Goal: Answer question/provide support: Share knowledge or assist other users

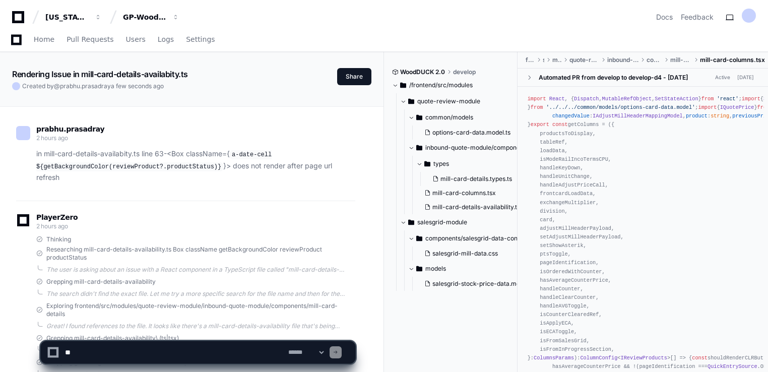
scroll to position [3019, 0]
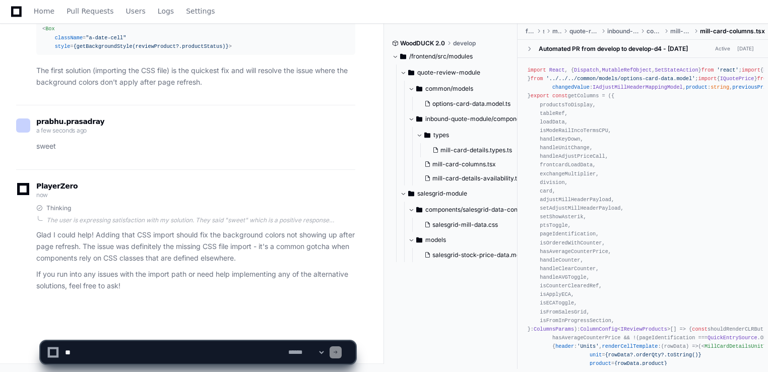
click at [158, 351] on textarea at bounding box center [174, 352] width 223 height 22
paste textarea "**********"
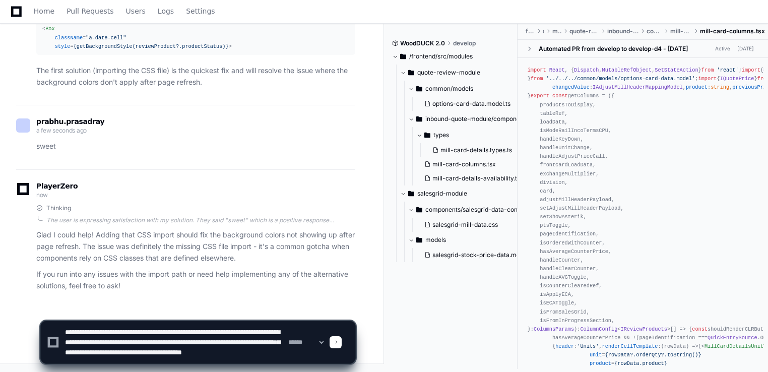
scroll to position [13, 0]
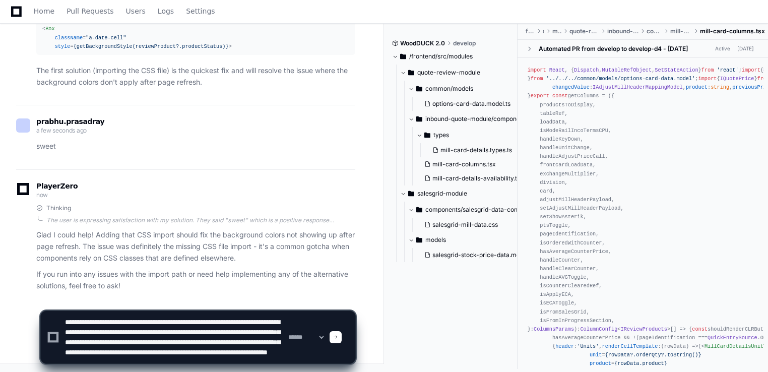
type textarea "**********"
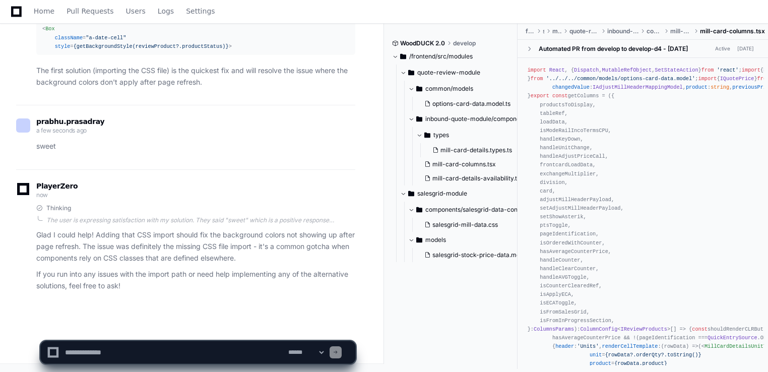
scroll to position [0, 0]
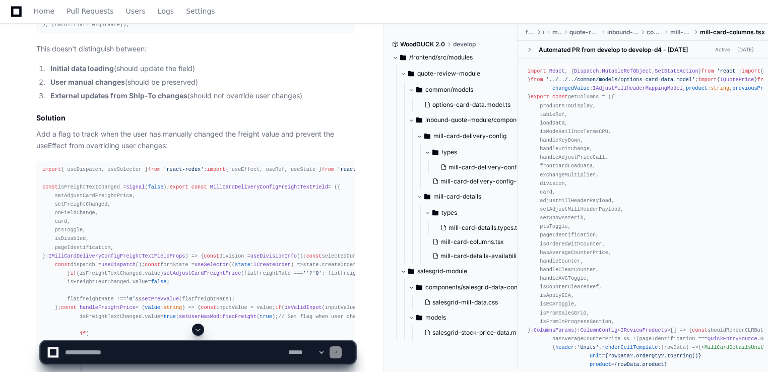
click at [200, 329] on span at bounding box center [198, 330] width 8 height 8
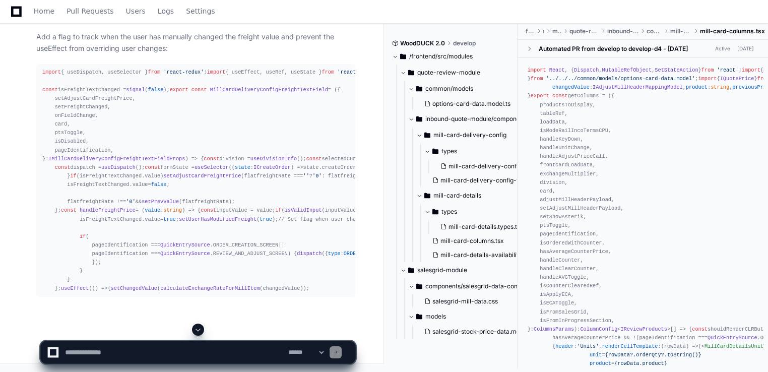
click at [200, 329] on span at bounding box center [198, 330] width 8 height 8
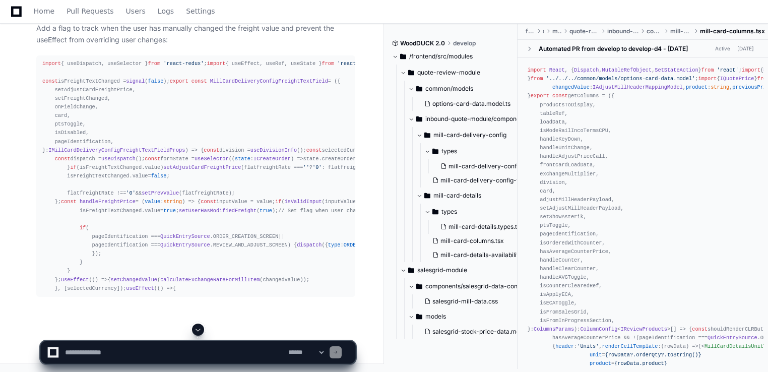
click at [200, 329] on span at bounding box center [198, 330] width 8 height 8
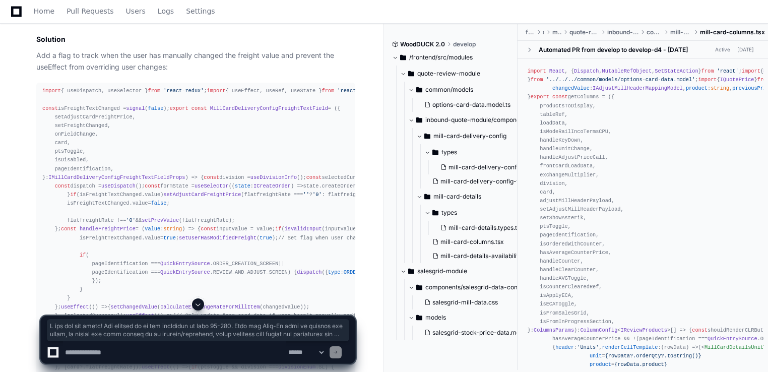
scroll to position [3376, 0]
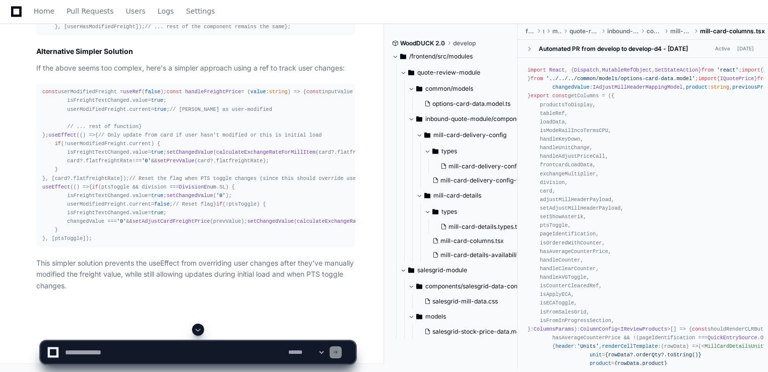
scroll to position [4182, 0]
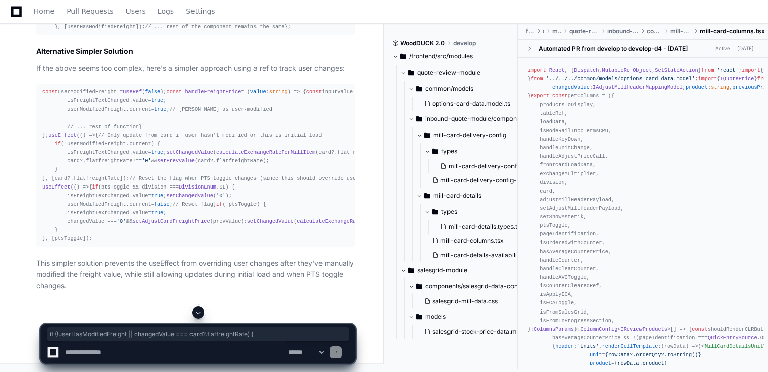
drag, startPoint x: 107, startPoint y: 256, endPoint x: 138, endPoint y: 258, distance: 31.3
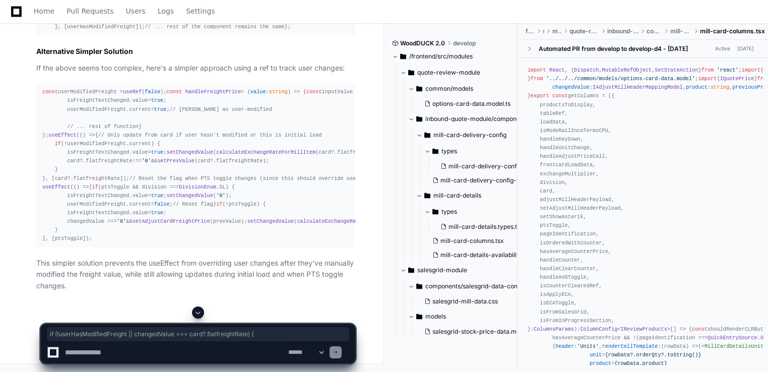
copy div "userHasModifiedFreight"
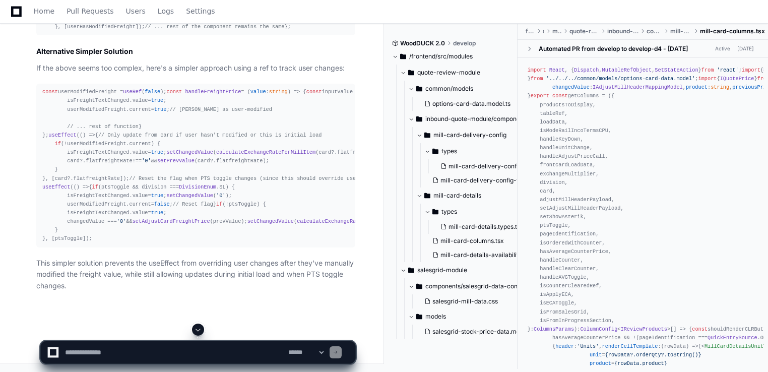
click at [111, 353] on textarea at bounding box center [174, 352] width 223 height 22
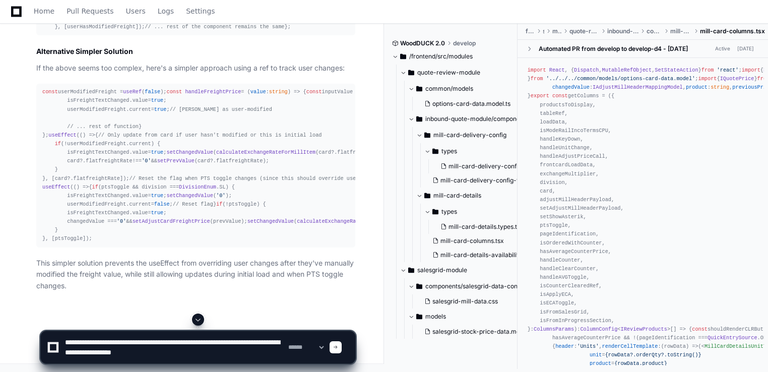
type textarea "**********"
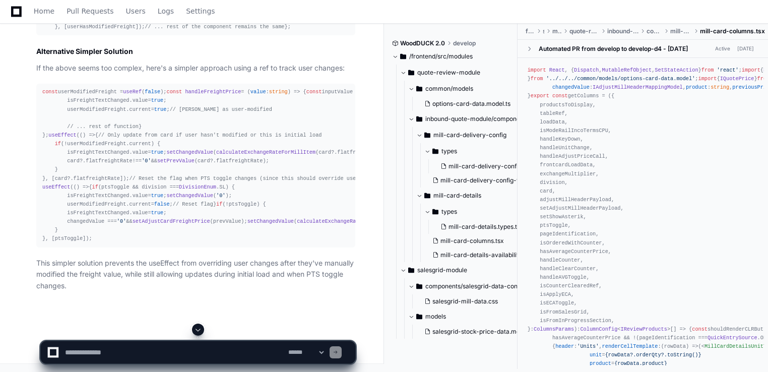
scroll to position [0, 0]
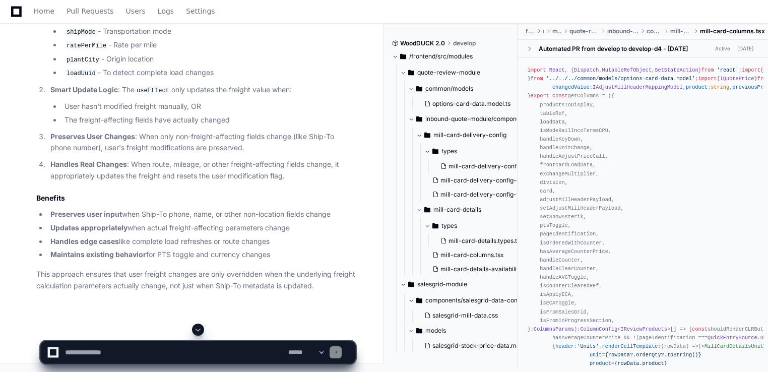
scroll to position [6314, 0]
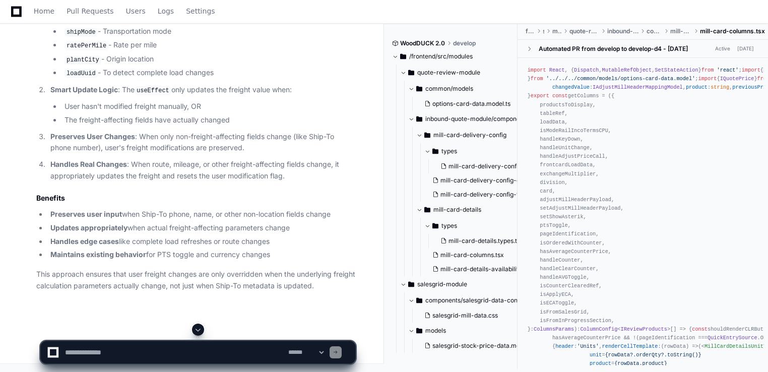
drag, startPoint x: 174, startPoint y: 195, endPoint x: 112, endPoint y: 189, distance: 62.2
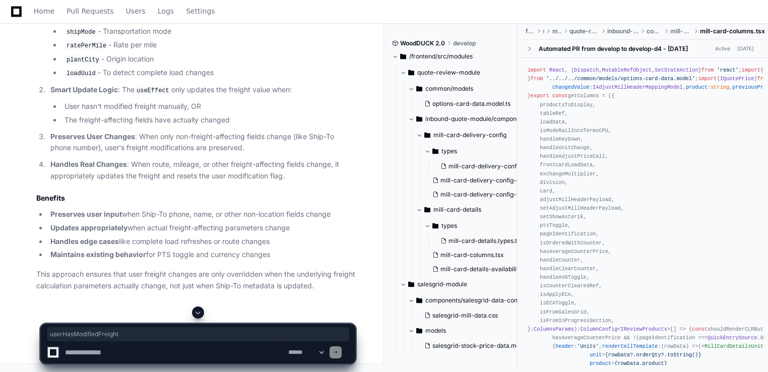
drag, startPoint x: 112, startPoint y: 189, endPoint x: 169, endPoint y: 195, distance: 57.2
drag, startPoint x: 169, startPoint y: 195, endPoint x: 127, endPoint y: 176, distance: 45.8
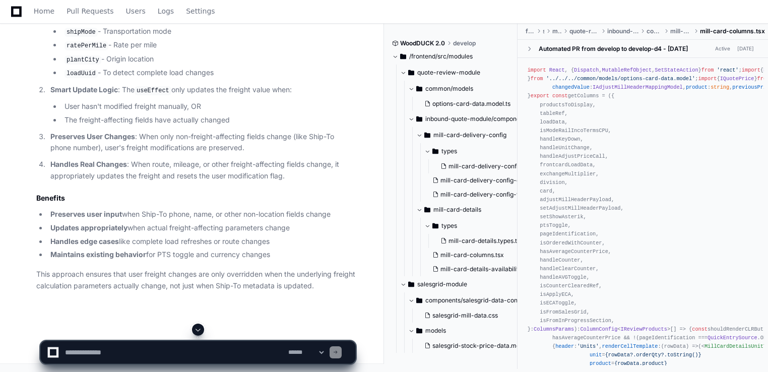
drag, startPoint x: 127, startPoint y: 176, endPoint x: 221, endPoint y: 178, distance: 94.3
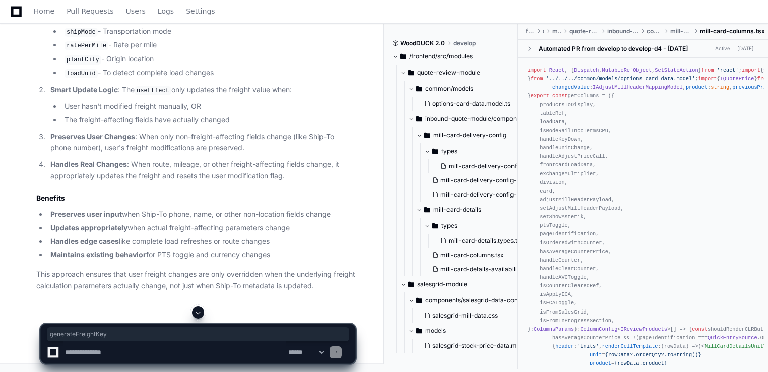
copy span "generateFreightKey"
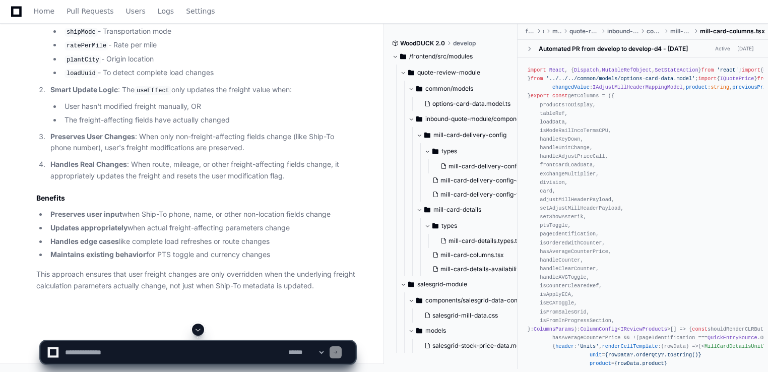
scroll to position [5846, 0]
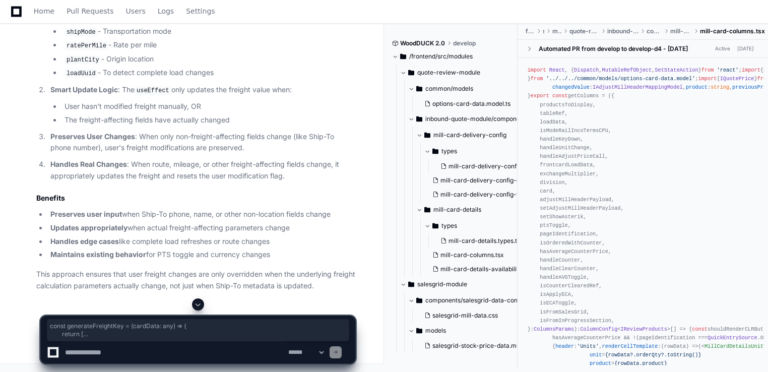
drag, startPoint x: 52, startPoint y: 184, endPoint x: 83, endPoint y: 259, distance: 80.7
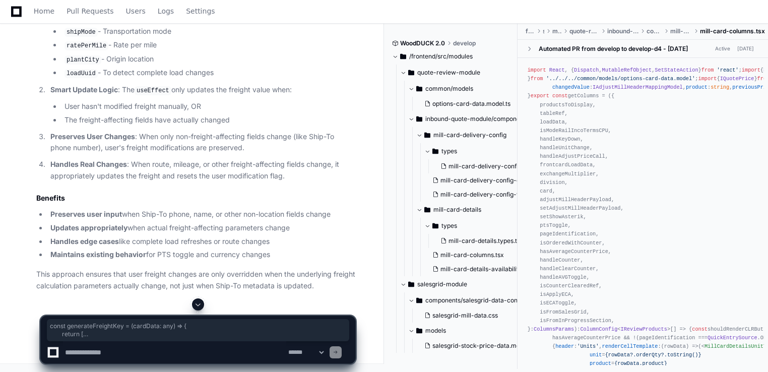
drag, startPoint x: 50, startPoint y: 184, endPoint x: 83, endPoint y: 269, distance: 90.1
copy div "const generateFreightKey = ( cardData : any ) => { return [ cardData?. route ||…"
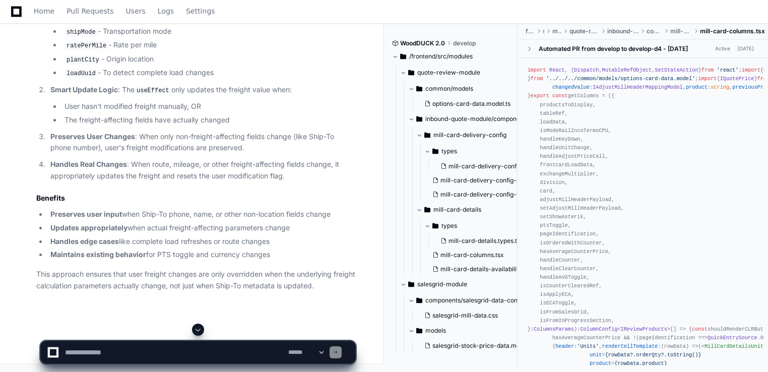
scroll to position [6229, 0]
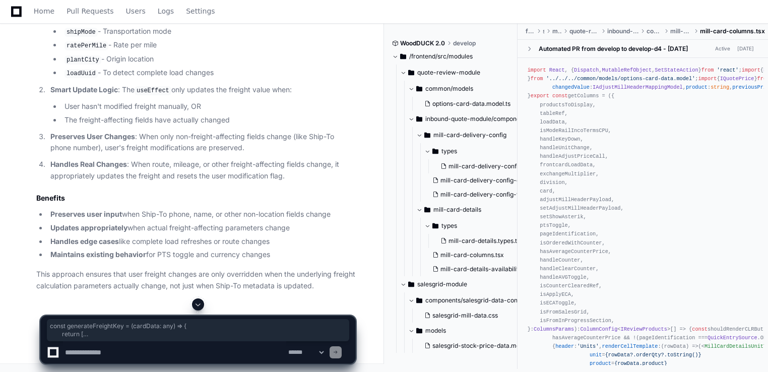
drag, startPoint x: 49, startPoint y: 163, endPoint x: 81, endPoint y: 245, distance: 88.1
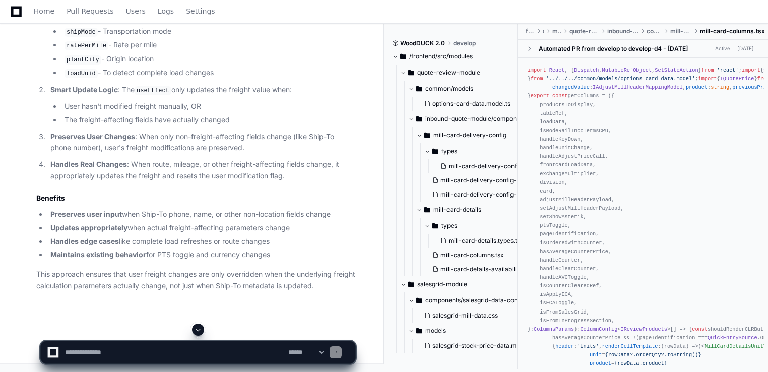
drag, startPoint x: 81, startPoint y: 245, endPoint x: 115, endPoint y: 150, distance: 100.9
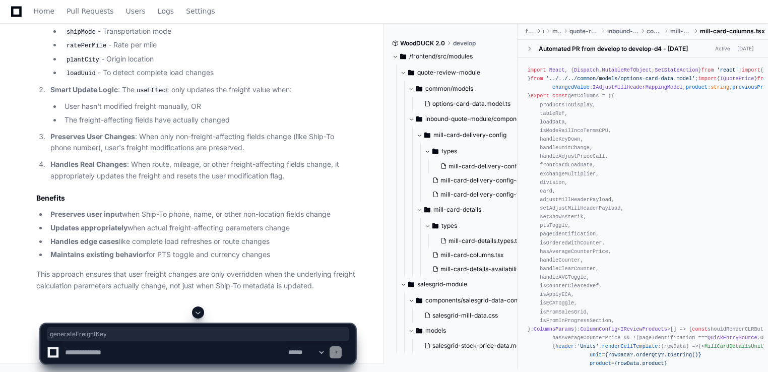
copy span "generateFreightKey"
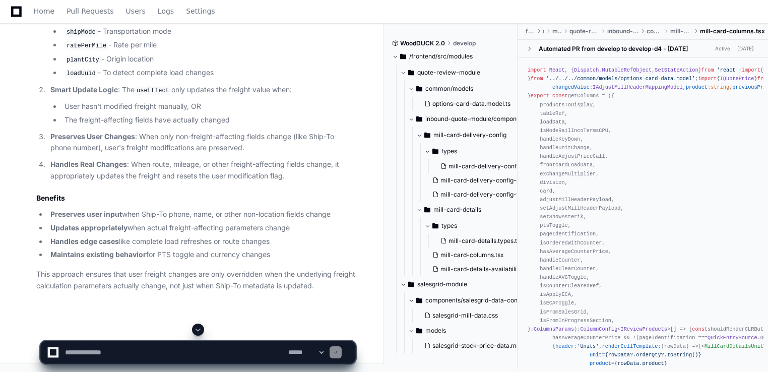
scroll to position [6589, 0]
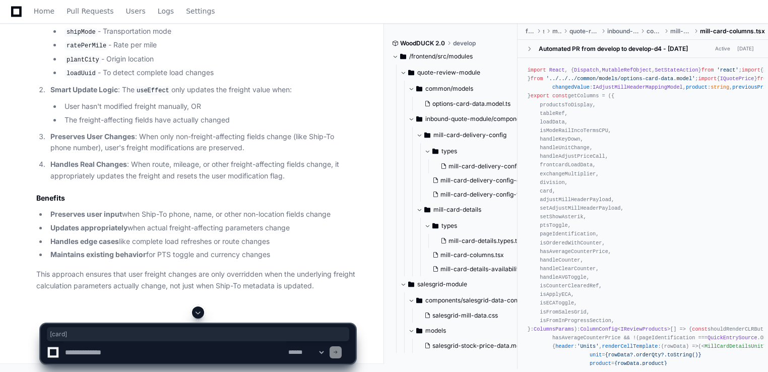
drag, startPoint x: 61, startPoint y: 204, endPoint x: 79, endPoint y: 202, distance: 17.7
copy div "[card]"
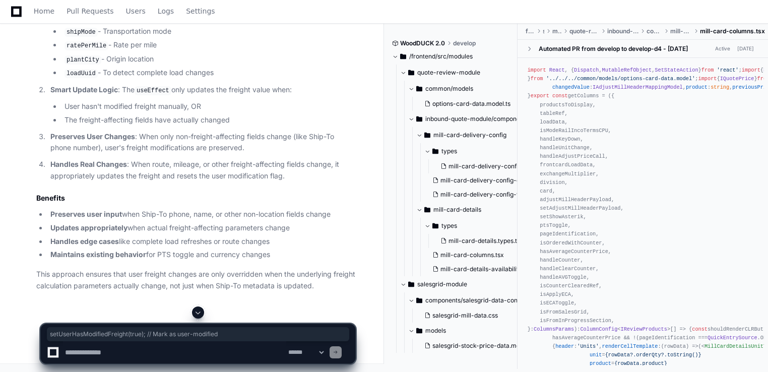
drag, startPoint x: 70, startPoint y: 156, endPoint x: 251, endPoint y: 158, distance: 180.9
copy div "setUserHasModifiedFreight ( true ); // Mark as user-modified"
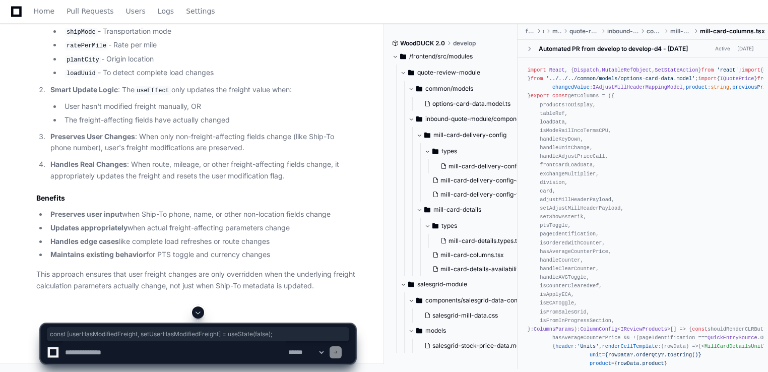
drag, startPoint x: 278, startPoint y: 63, endPoint x: 53, endPoint y: 64, distance: 224.7
copy div "const [userHasModifiedFreight, setUserHasModifiedFreight] = useState ( false );"
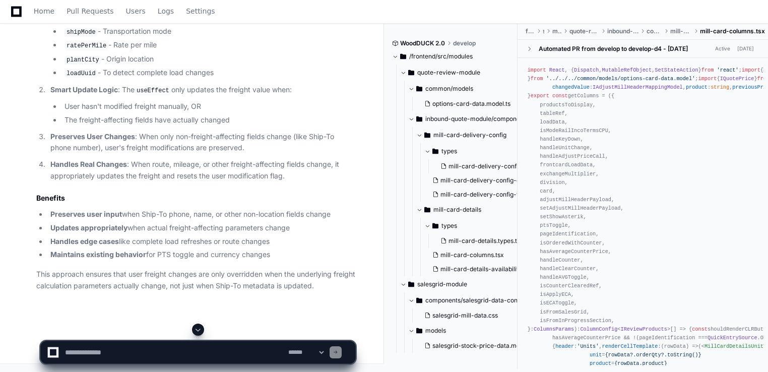
scroll to position [6307, 0]
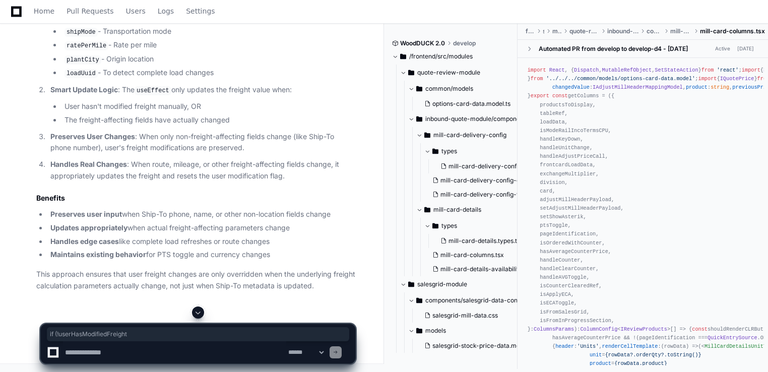
drag, startPoint x: 59, startPoint y: 200, endPoint x: 143, endPoint y: 202, distance: 83.2
copy div "if (!userHasModifiedFreight"
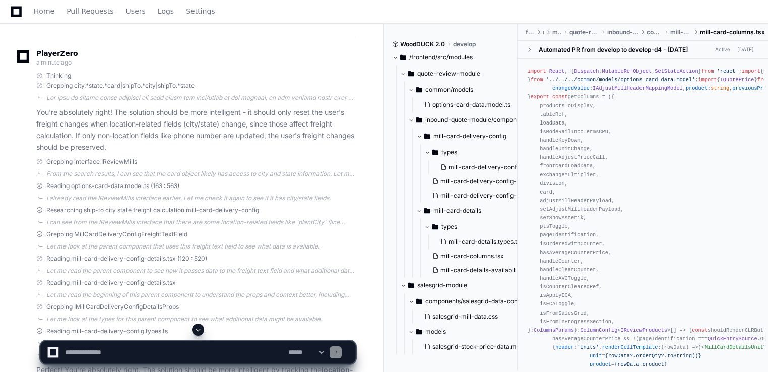
scroll to position [4251, 0]
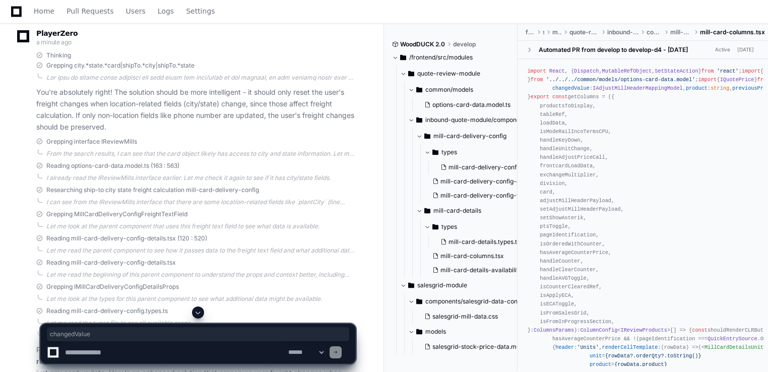
copy div "changedValue"
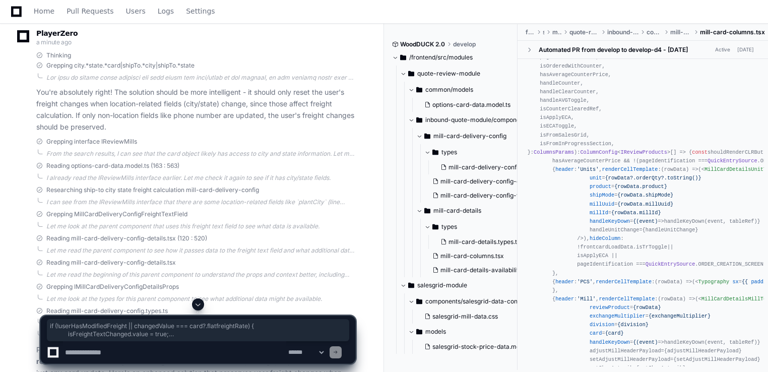
drag, startPoint x: 60, startPoint y: 186, endPoint x: 78, endPoint y: 221, distance: 38.8
copy div "if (!userHasModifiedFreight || changedValue === card?. flatfreightRate ) { isFr…"
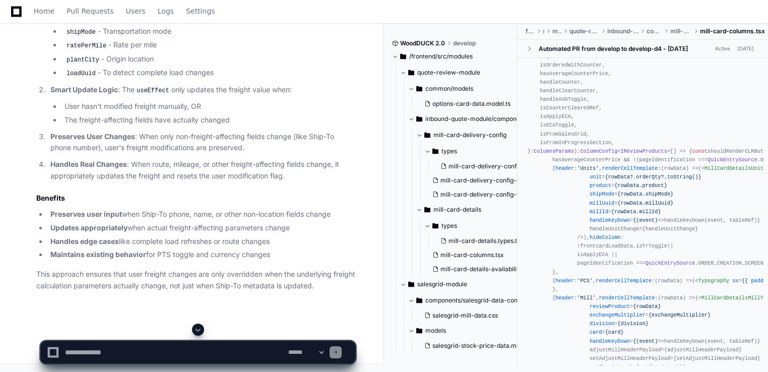
scroll to position [6321, 0]
